Goal: Information Seeking & Learning: Learn about a topic

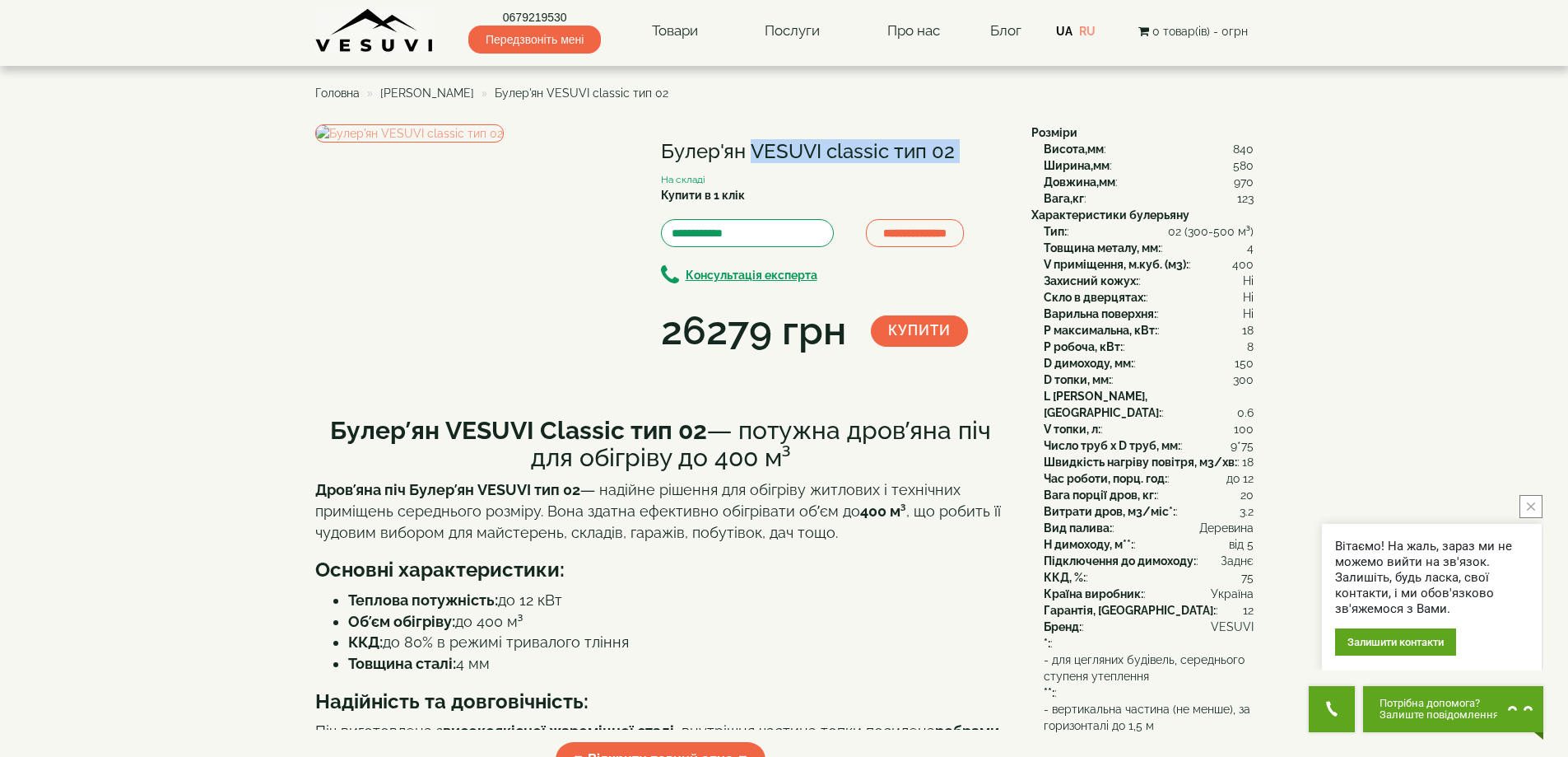
click at [391, 89] on span "[PERSON_NAME]" at bounding box center [427, 93] width 93 height 13
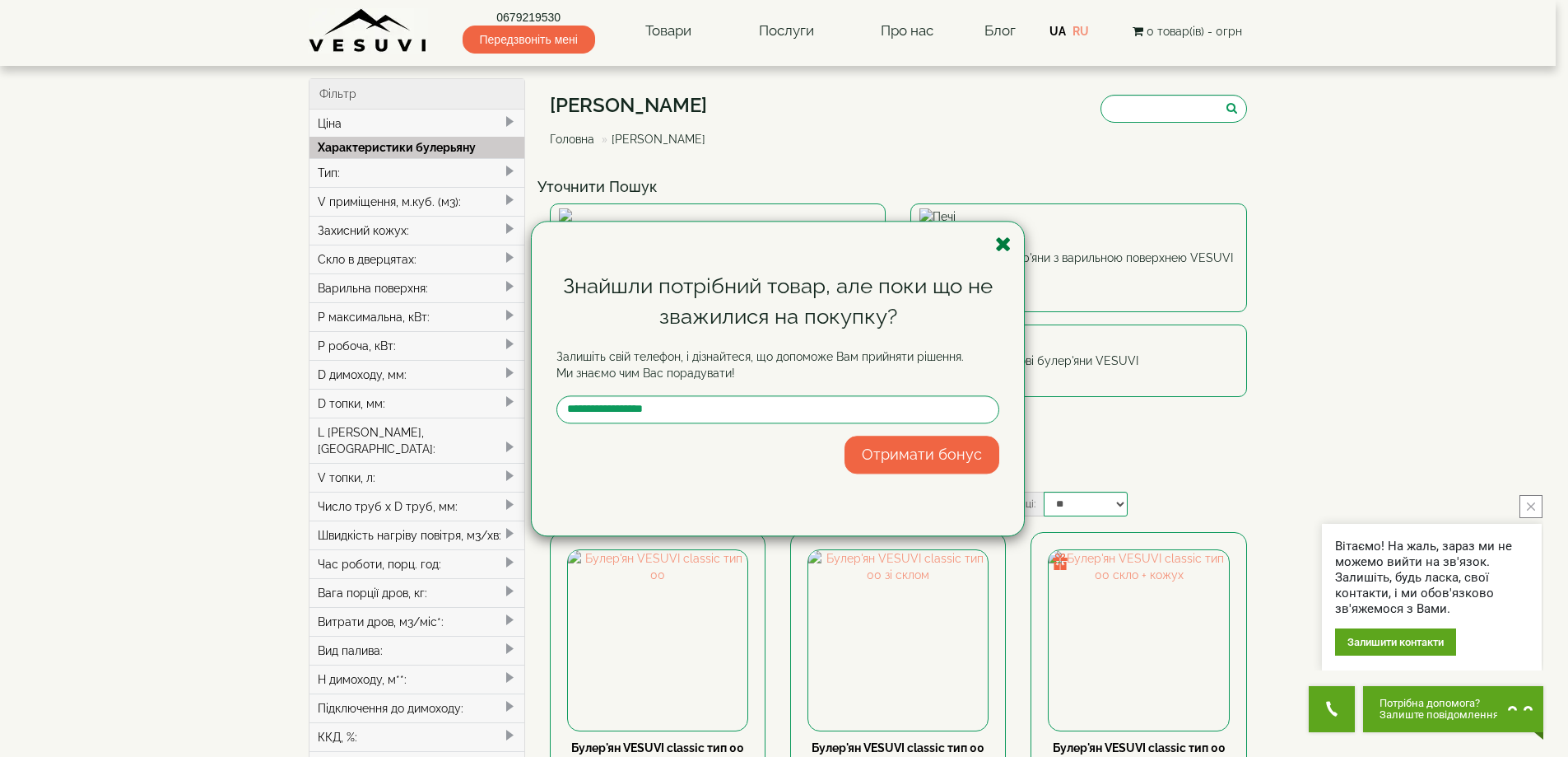
click at [999, 242] on icon "button" at bounding box center [1003, 244] width 16 height 20
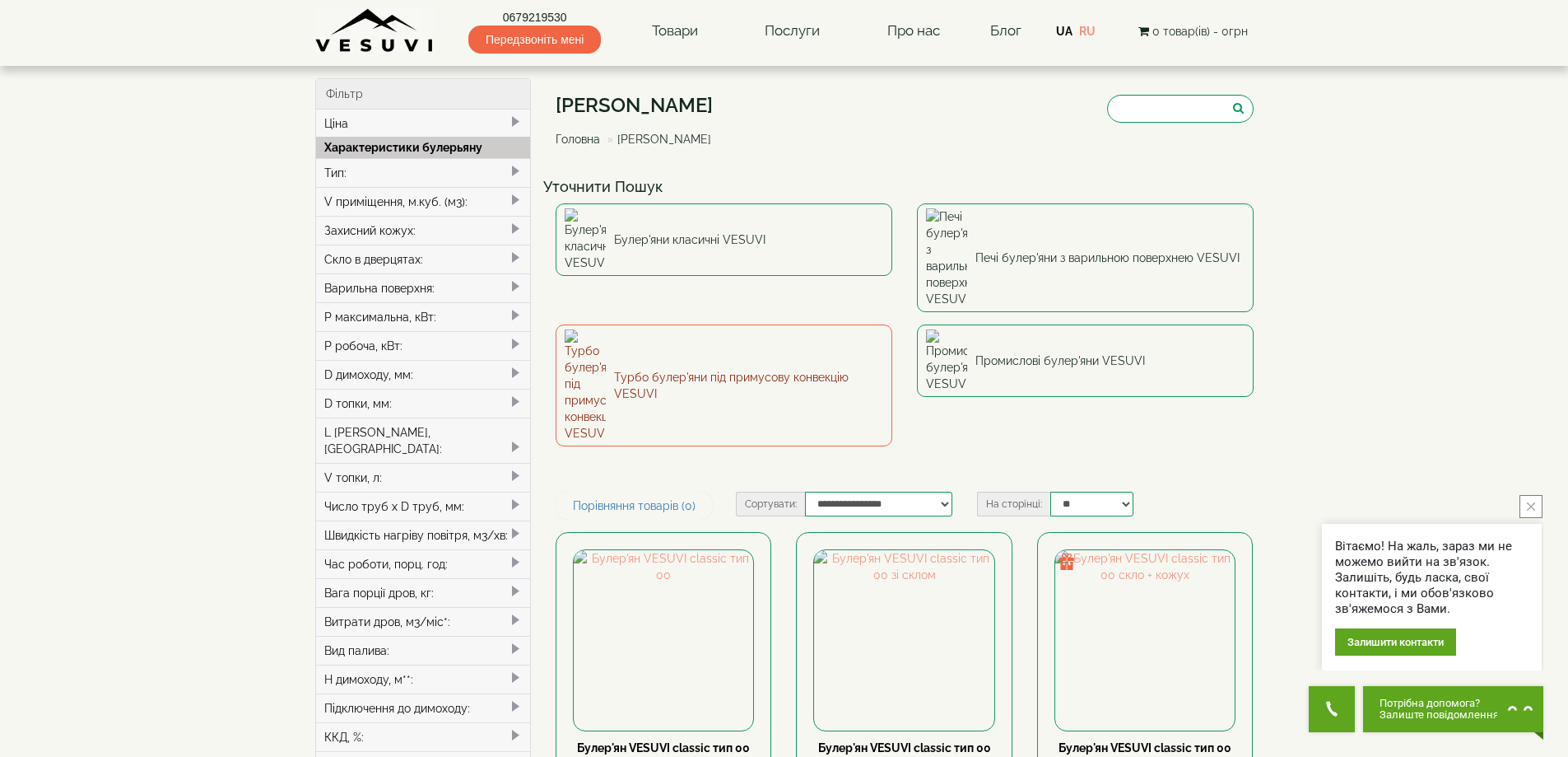
click at [711, 324] on link "Турбо булер'яни під примусову конвекцію VESUVI" at bounding box center [724, 385] width 337 height 122
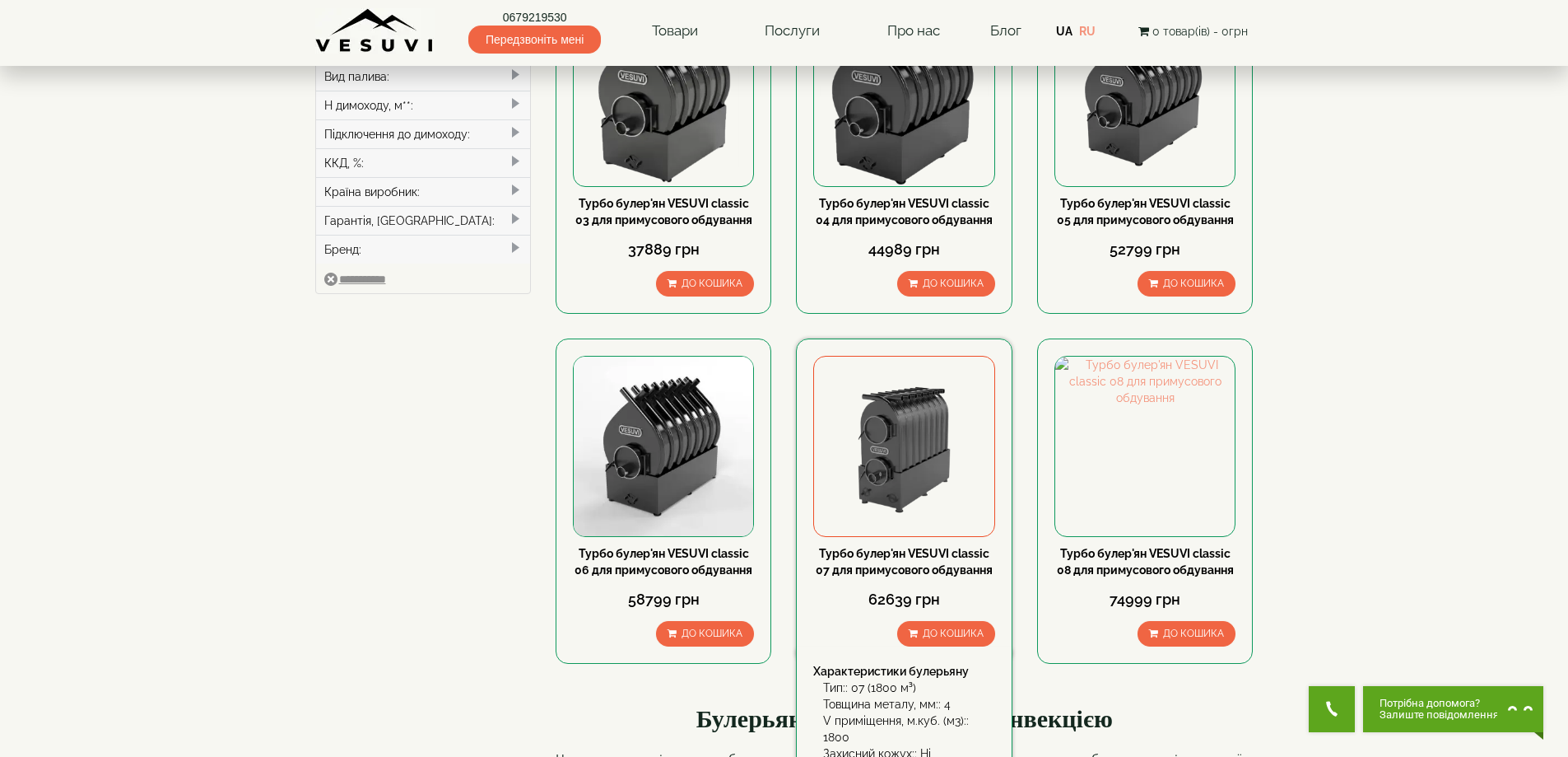
scroll to position [741, 0]
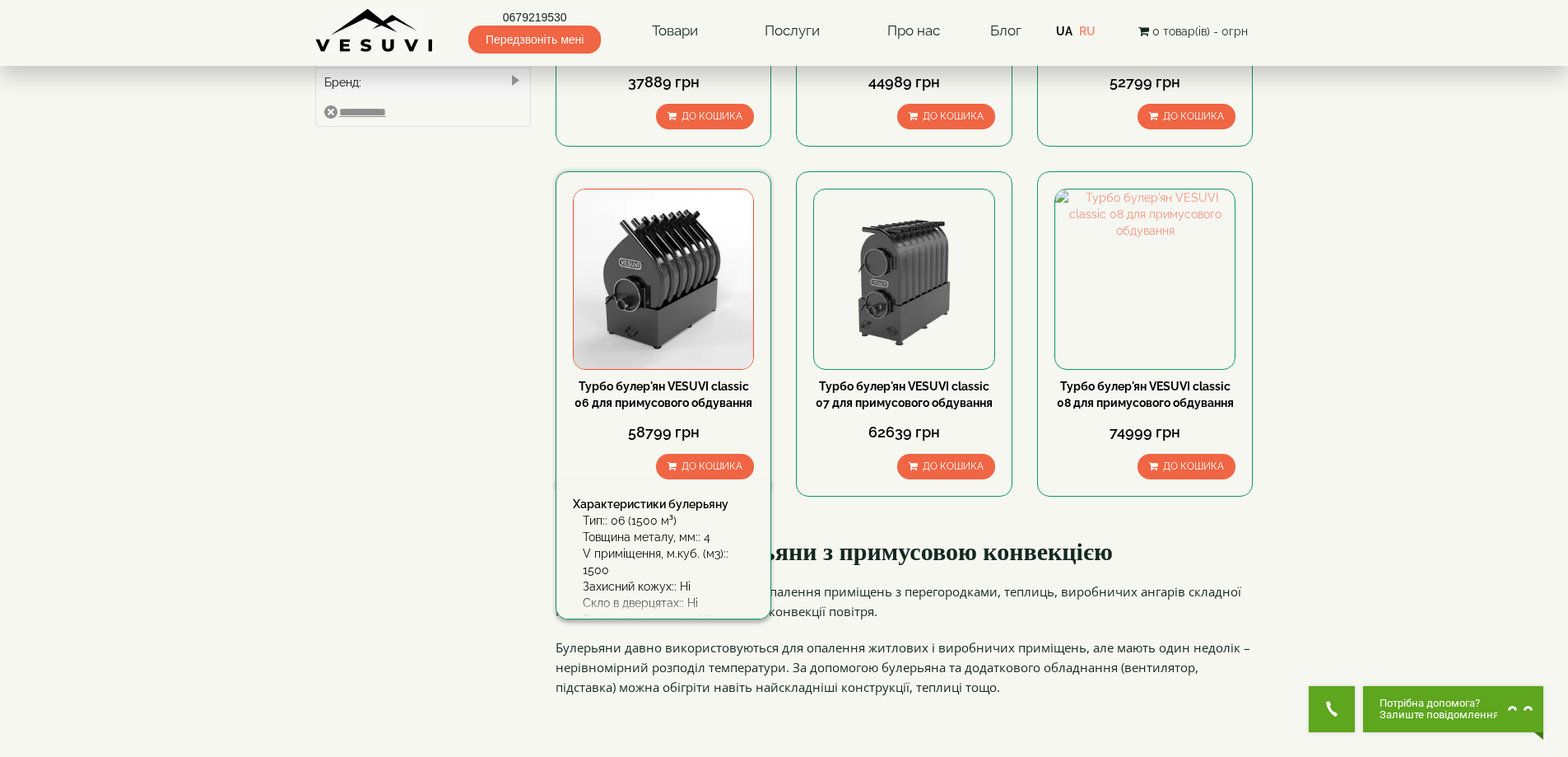
click at [712, 315] on img at bounding box center [663, 280] width 180 height 180
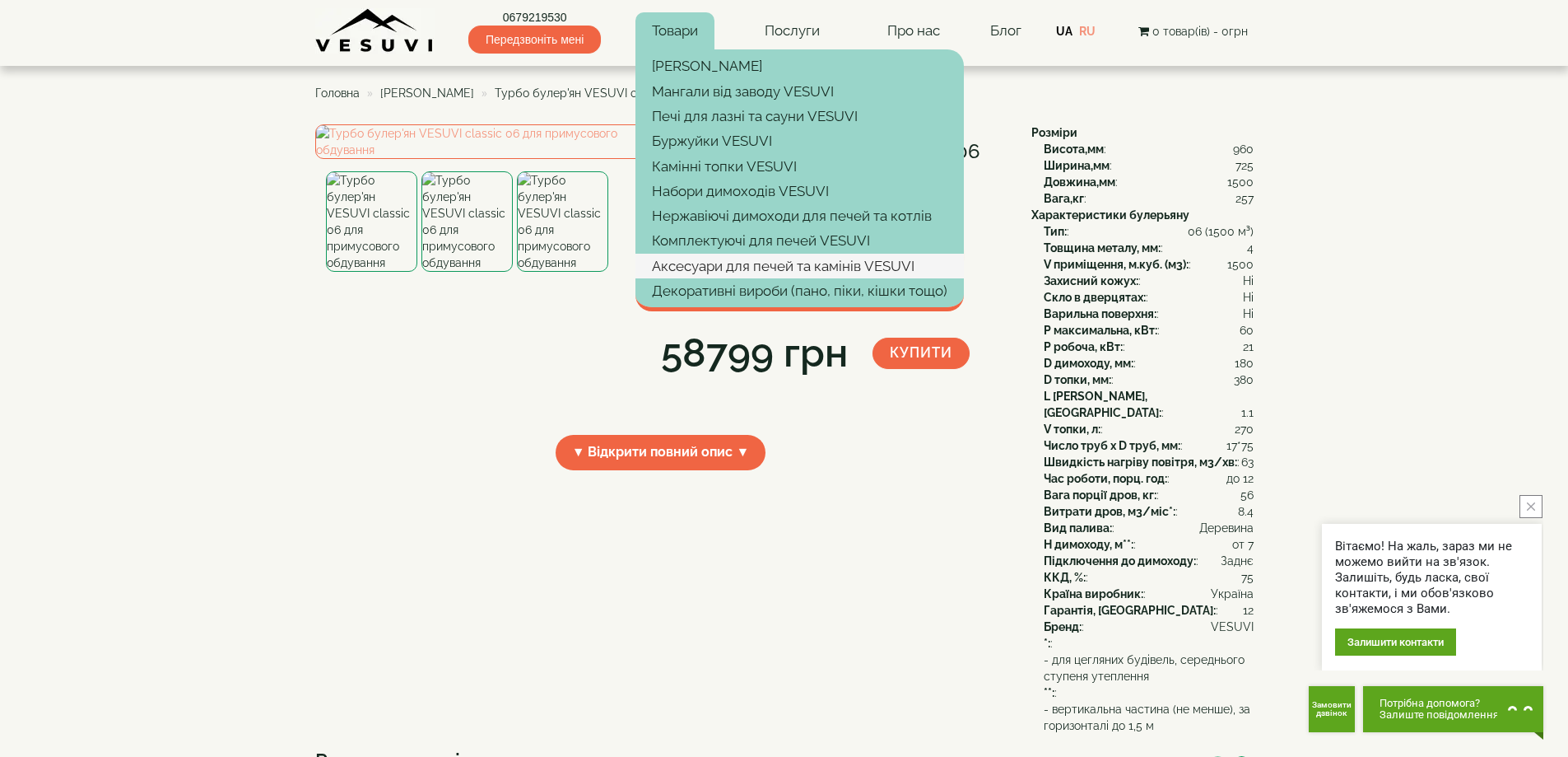
click at [714, 268] on link "Аксесуари для печей та камінів VESUVI" at bounding box center [800, 266] width 329 height 25
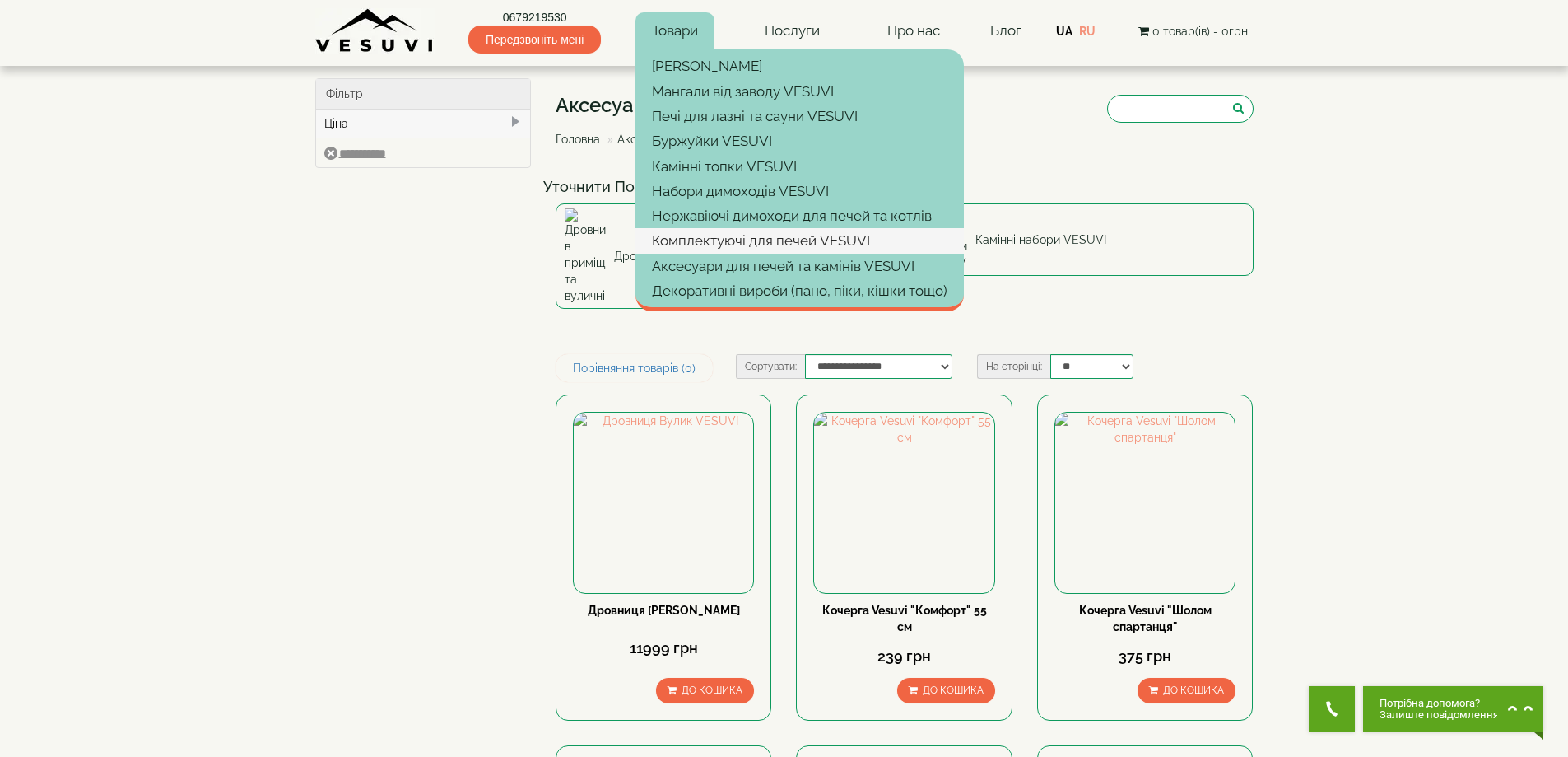
click at [686, 243] on link "Комплектуючі для печей VESUVI" at bounding box center [800, 240] width 329 height 25
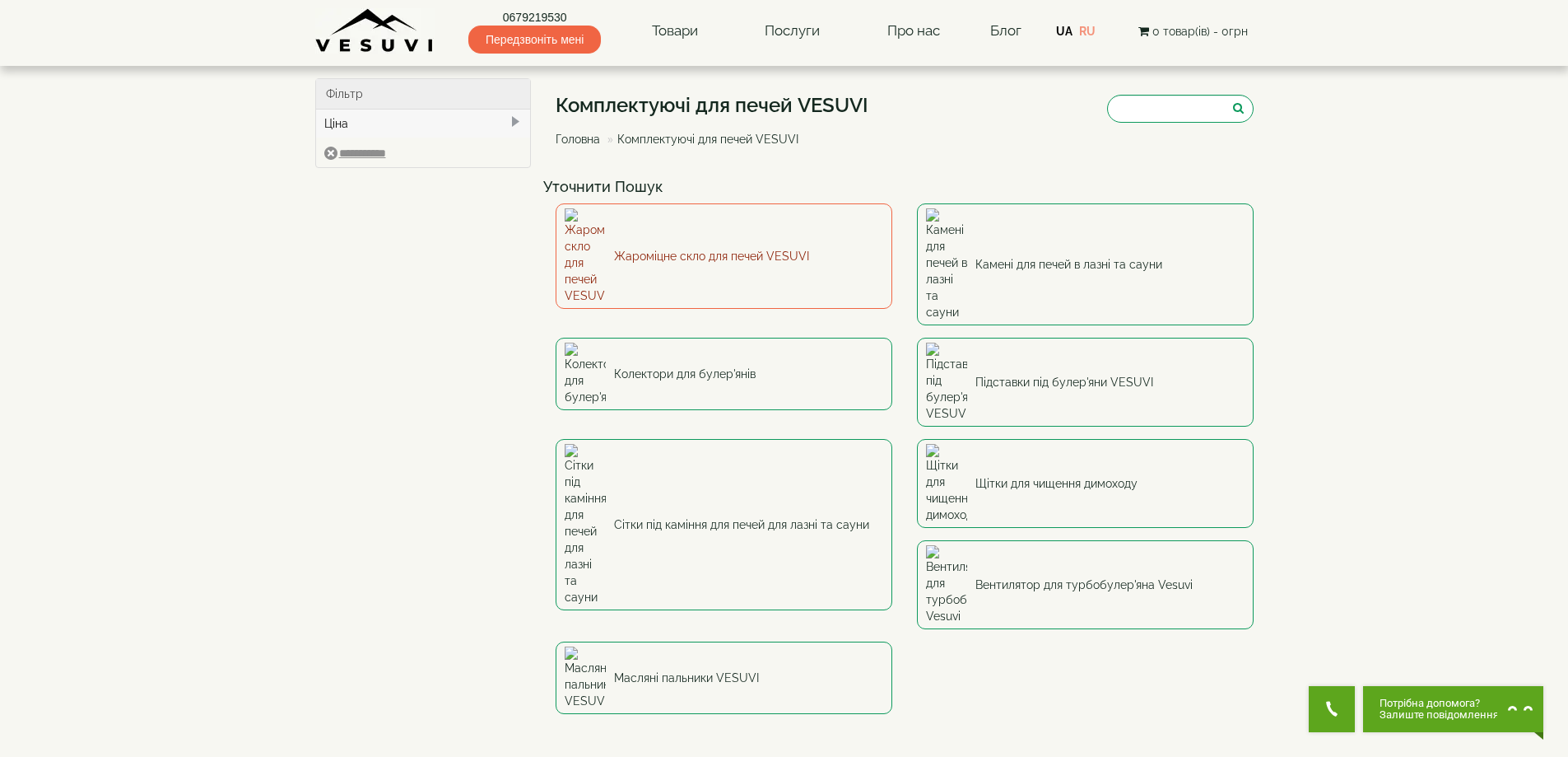
click at [655, 233] on link "Жароміцне скло для печей VESUVI" at bounding box center [724, 256] width 337 height 105
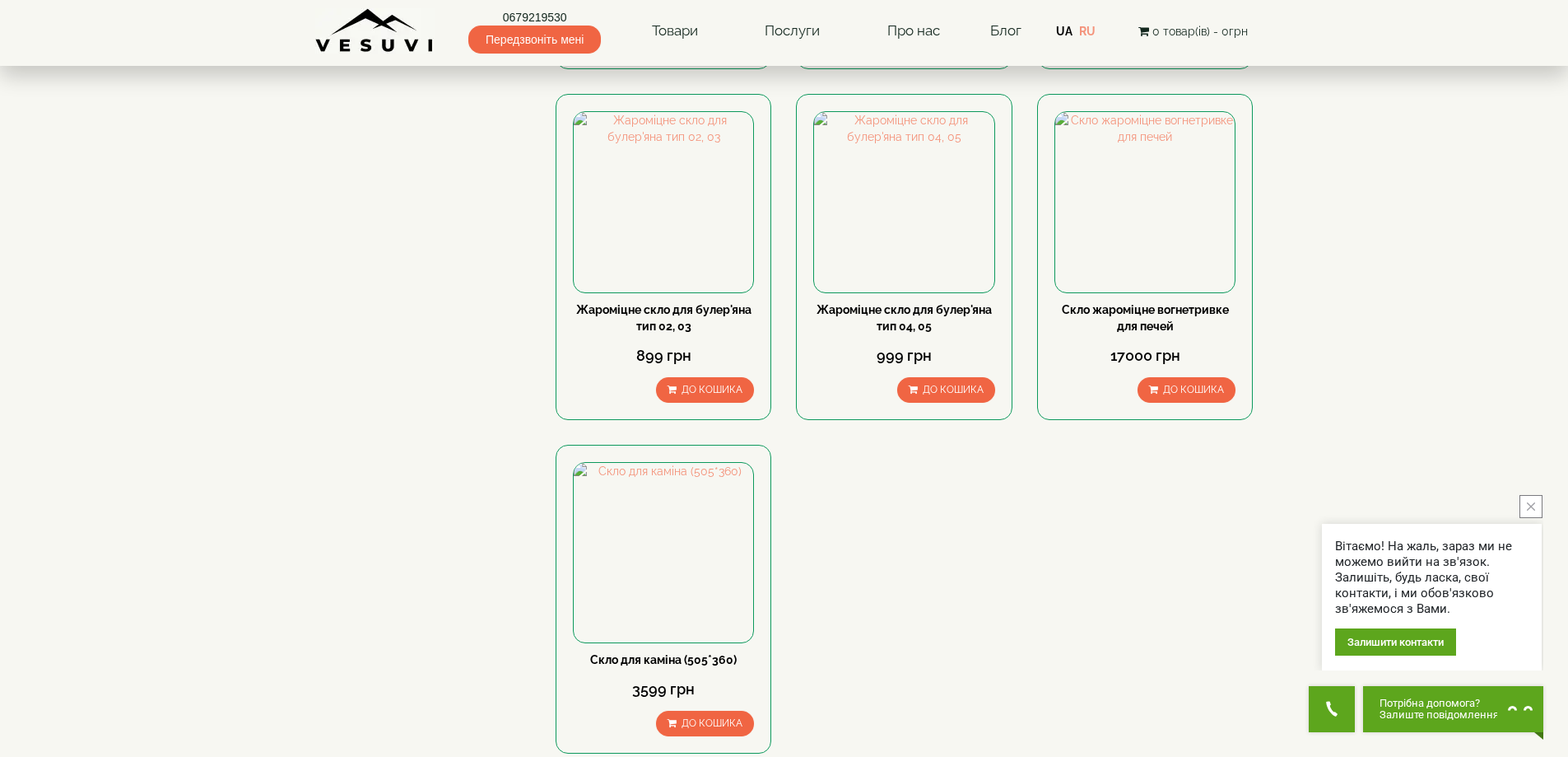
scroll to position [247, 0]
